Goal: Answer question/provide support

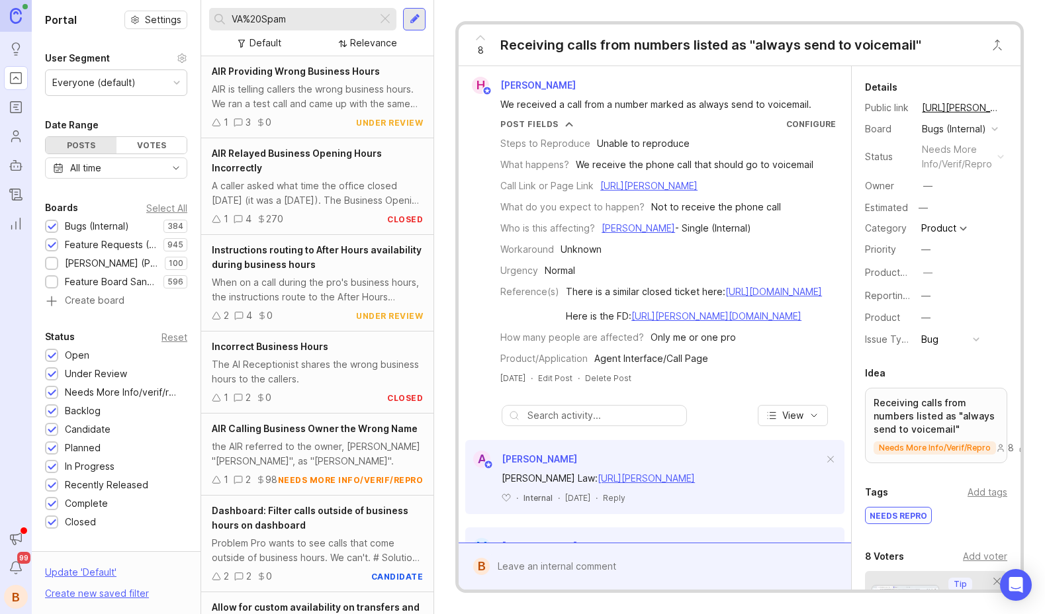
click at [384, 17] on div at bounding box center [385, 19] width 16 height 17
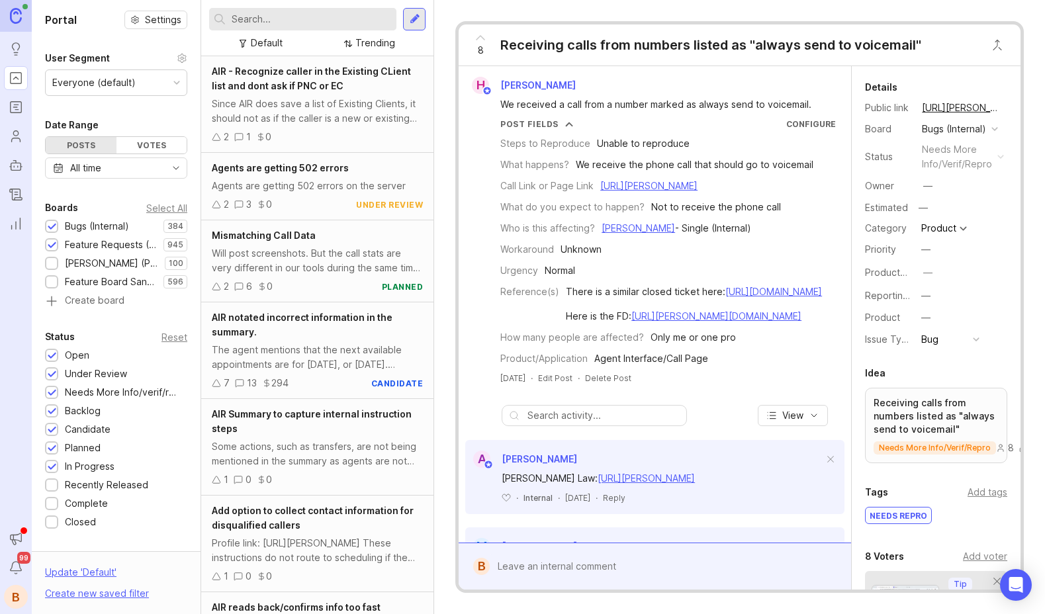
click at [410, 17] on div at bounding box center [415, 19] width 11 height 12
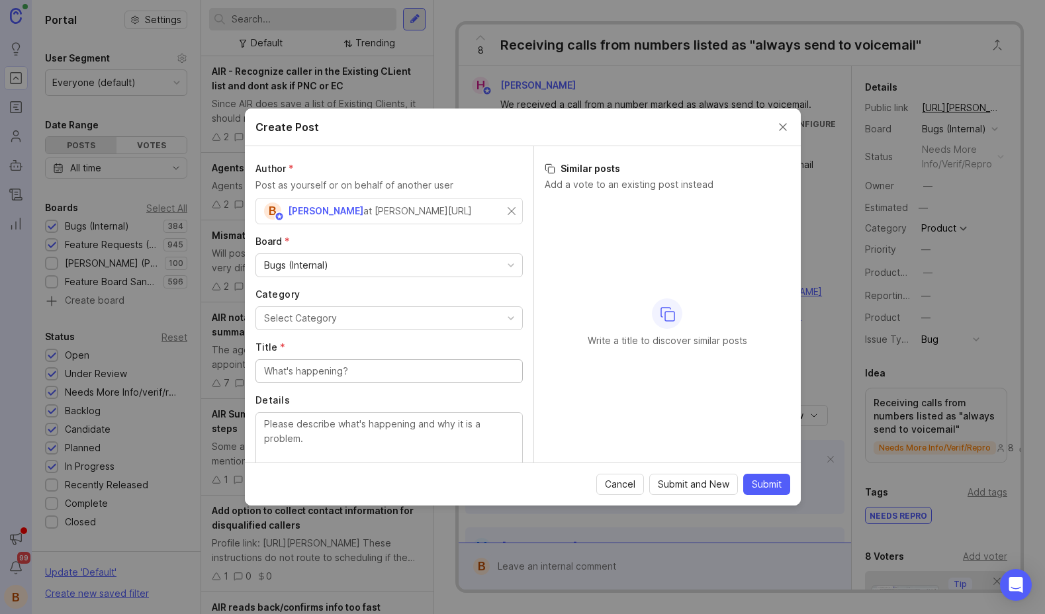
click at [365, 273] on div "Bugs (Internal)" at bounding box center [389, 265] width 266 height 22
click at [345, 311] on button "Select Category" at bounding box center [388, 318] width 267 height 24
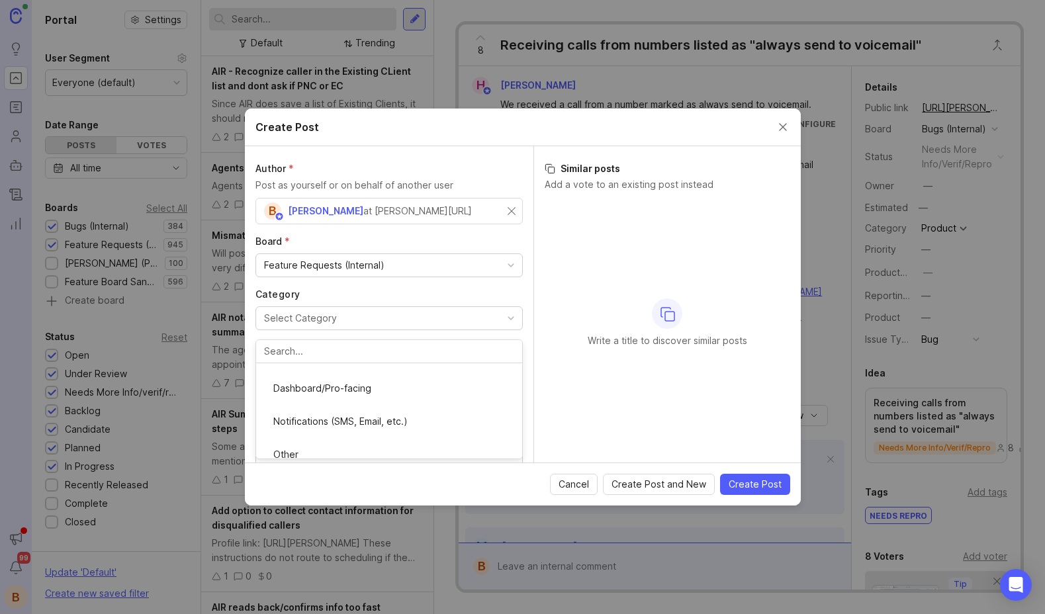
scroll to position [223, 0]
click at [505, 208] on div "B [PERSON_NAME] at [PERSON_NAME][URL]" at bounding box center [385, 210] width 243 height 17
click at [490, 212] on input "text" at bounding box center [389, 211] width 250 height 15
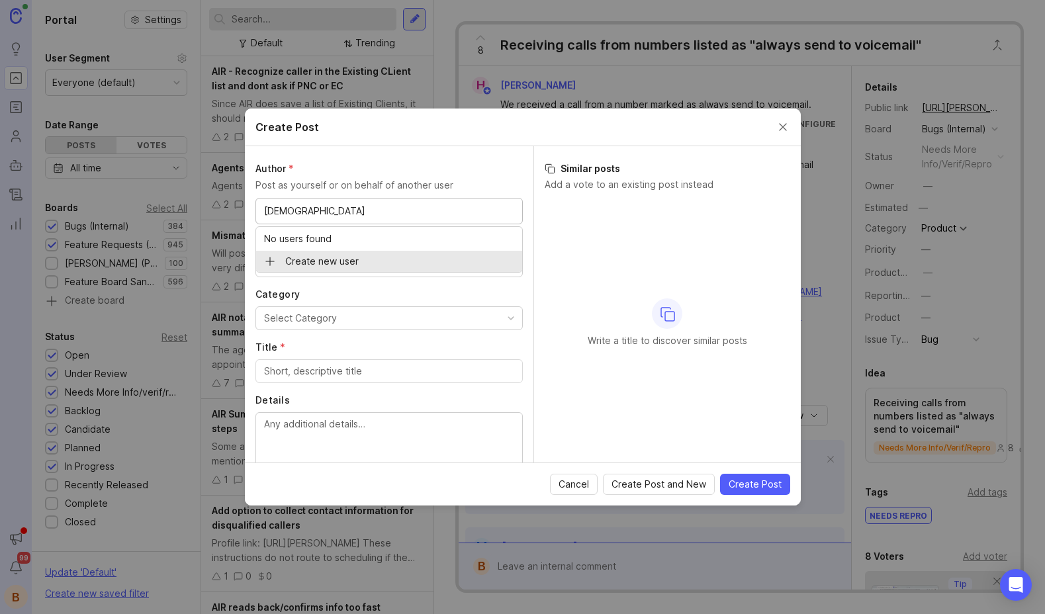
type input "[DEMOGRAPHIC_DATA]"
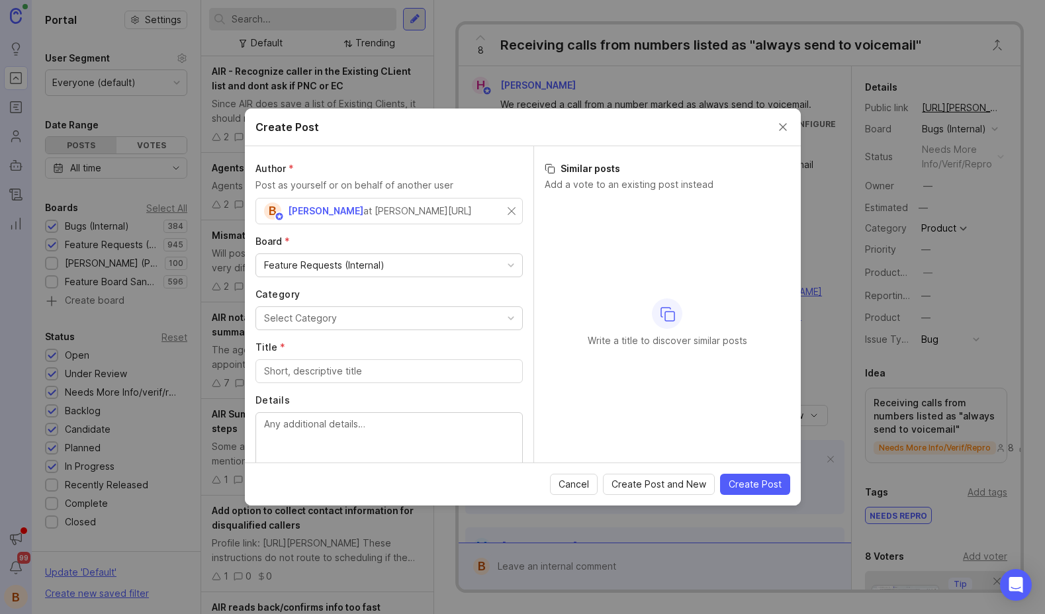
click at [515, 212] on div "B [PERSON_NAME] at [PERSON_NAME][URL]" at bounding box center [388, 211] width 267 height 26
click at [437, 213] on input "text" at bounding box center [389, 211] width 250 height 15
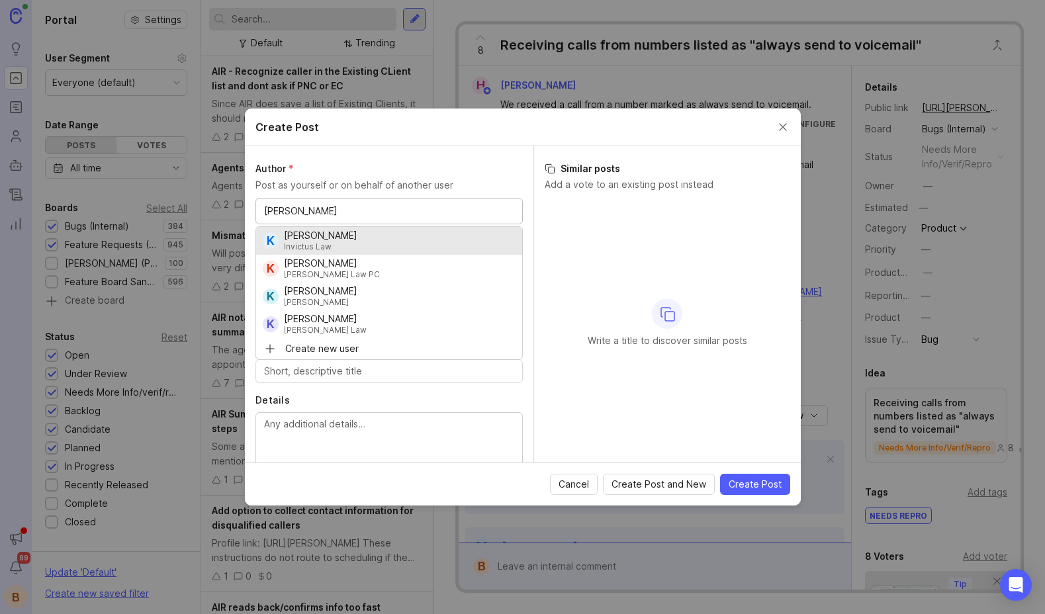
type input "[PERSON_NAME]"
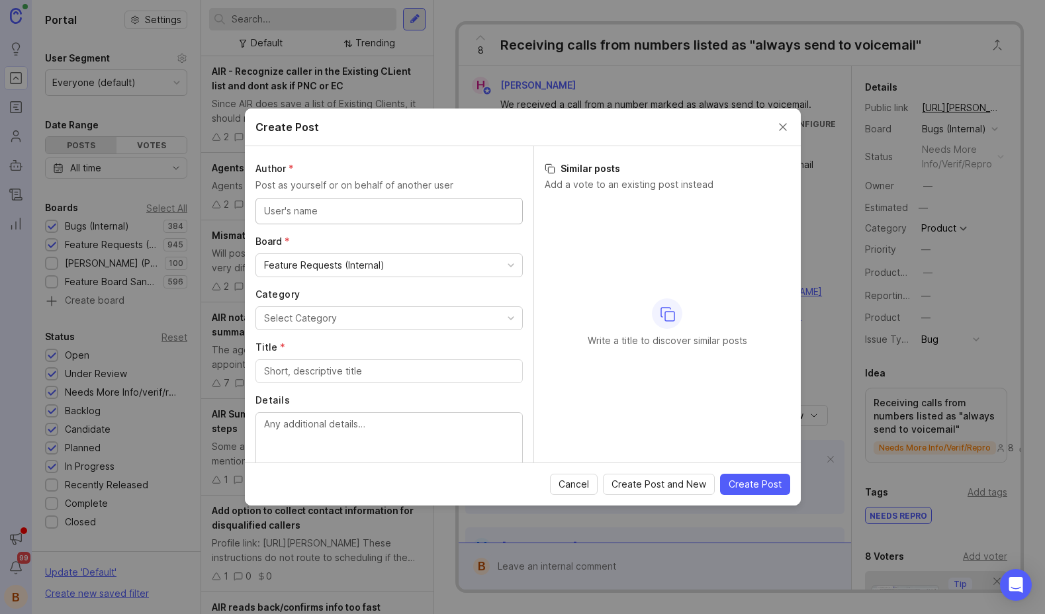
click at [406, 214] on input "text" at bounding box center [389, 211] width 250 height 15
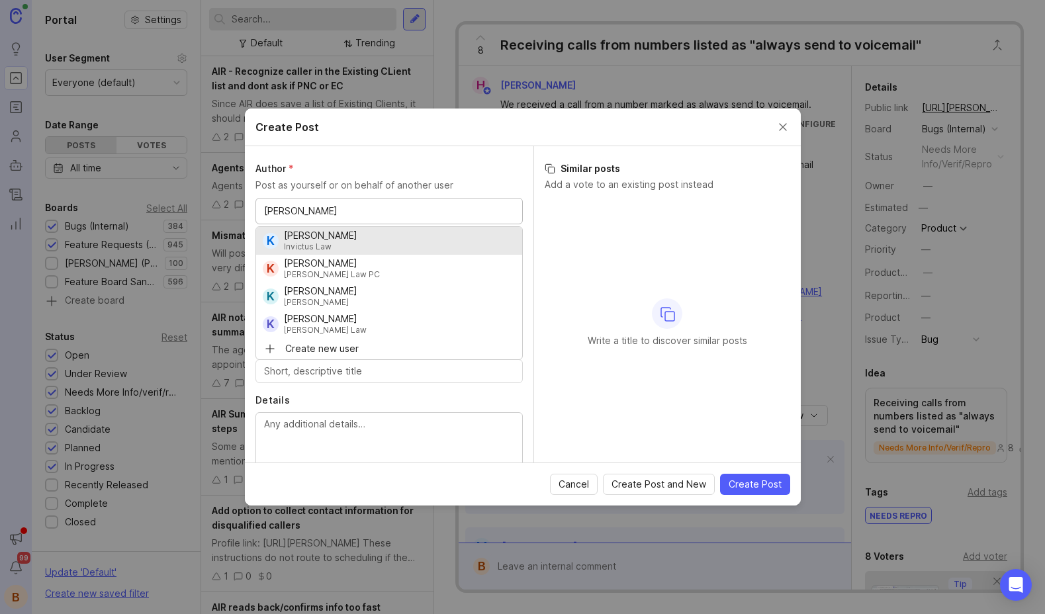
type input "[PERSON_NAME]"
